Goal: Find specific page/section: Find specific page/section

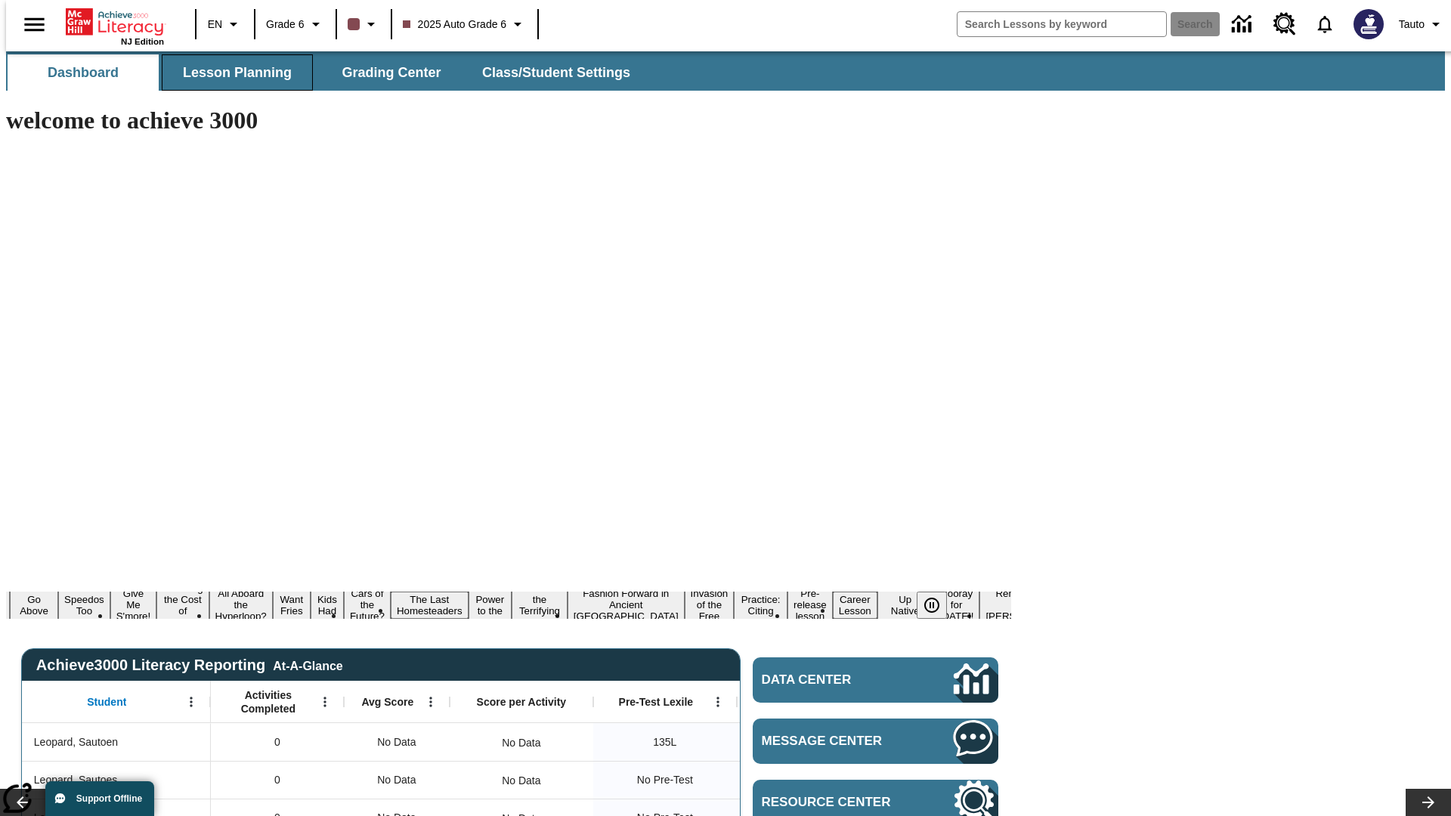
click at [231, 73] on span "Lesson Planning" at bounding box center [237, 72] width 109 height 17
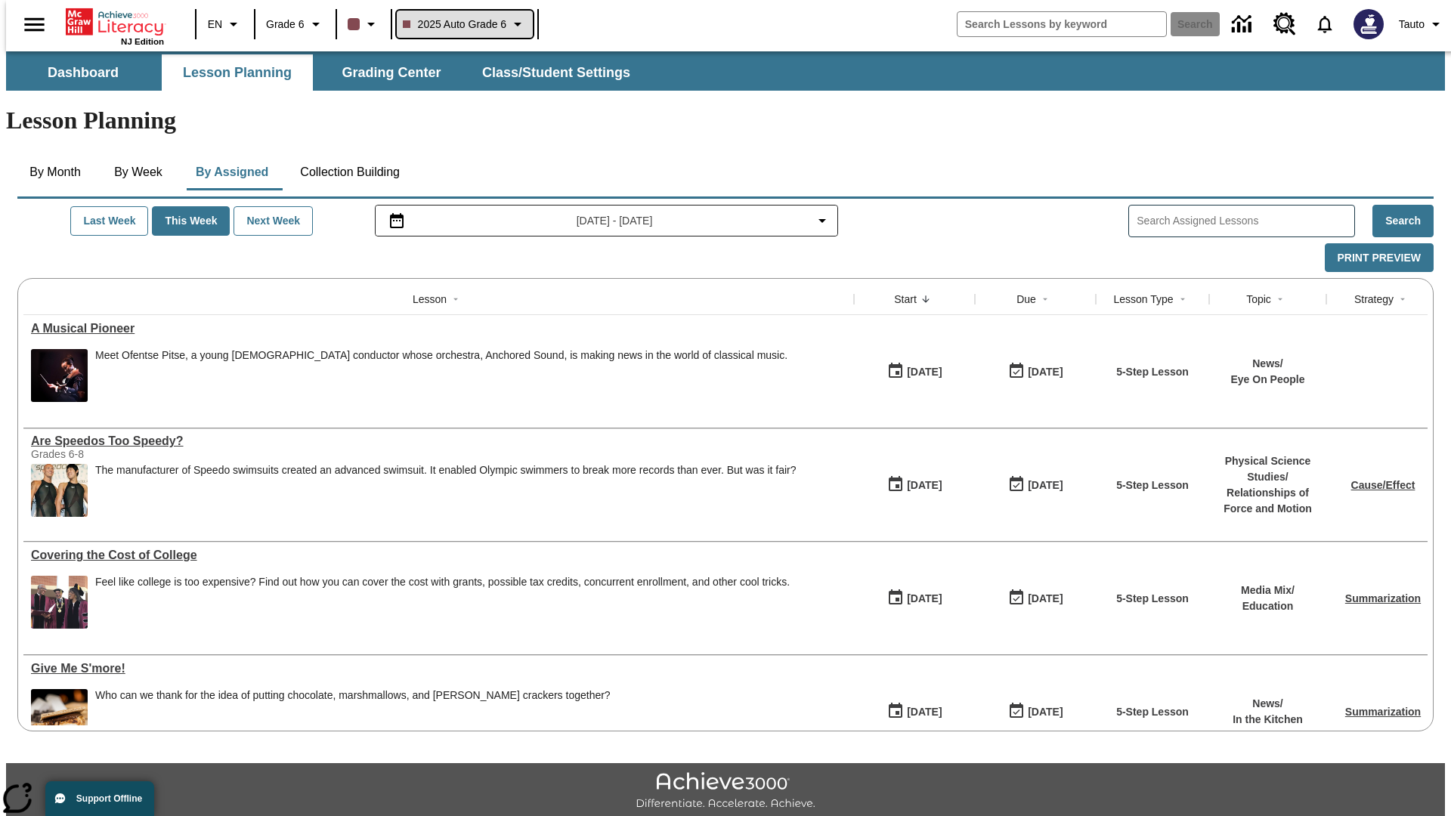
click at [463, 24] on span "2025 Auto Grade 6" at bounding box center [455, 25] width 104 height 16
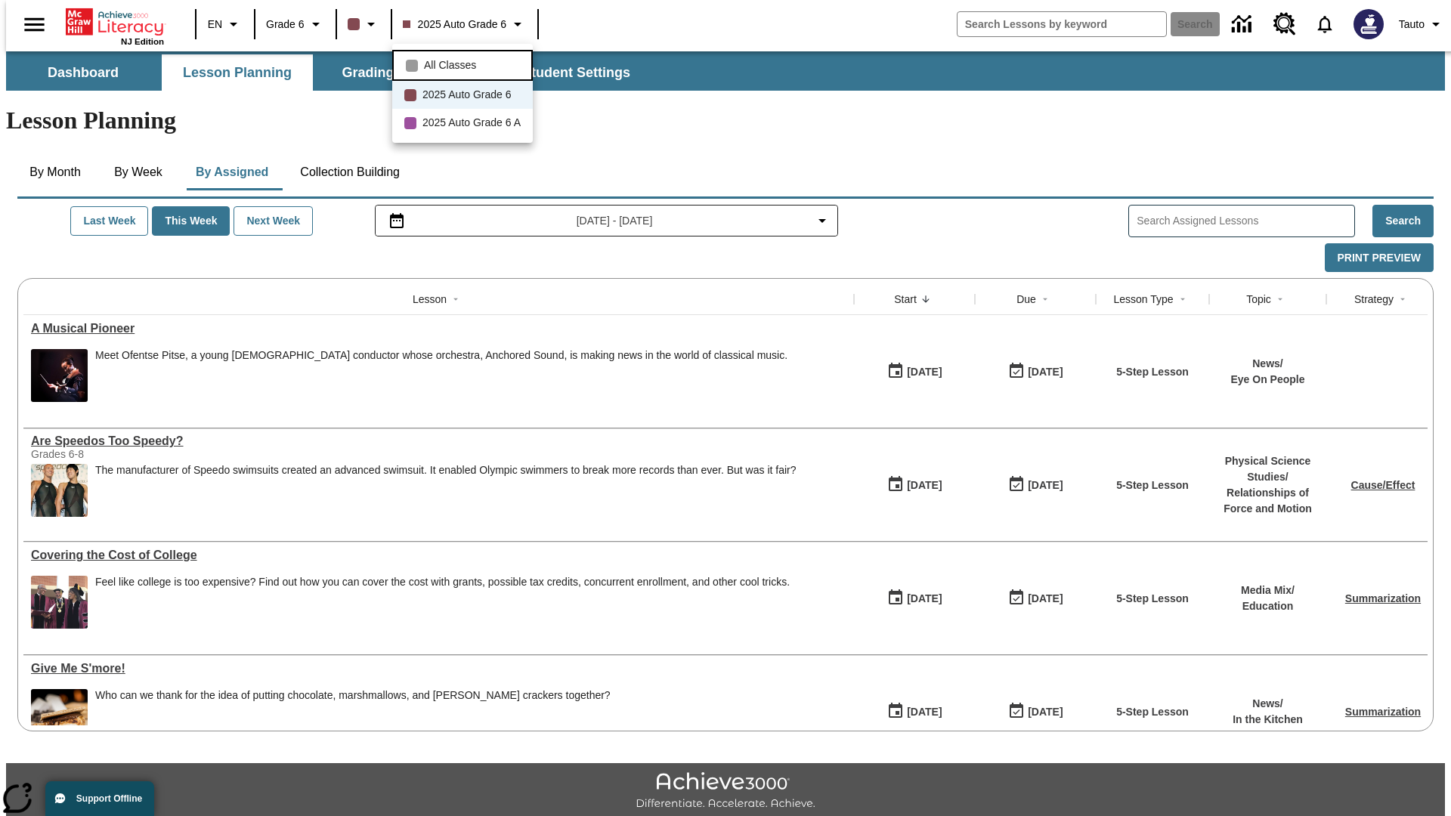
click at [465, 63] on span "All Classes" at bounding box center [450, 65] width 52 height 16
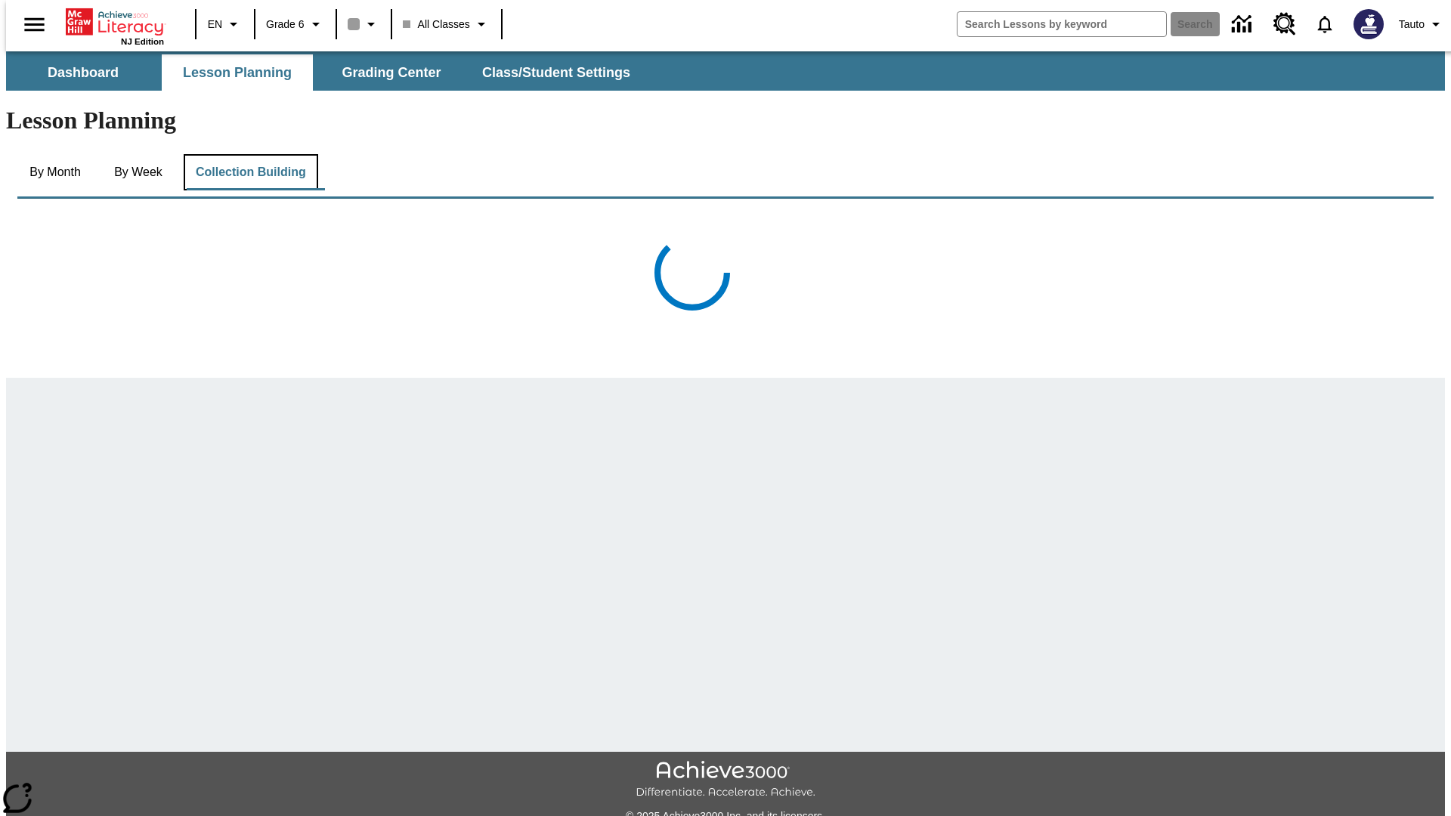
click at [249, 154] on button "Collection Building" at bounding box center [251, 172] width 135 height 36
